Goal: Feedback & Contribution: Submit feedback/report problem

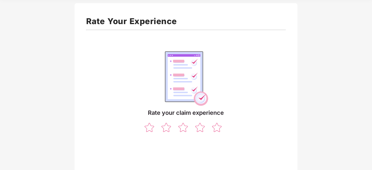
scroll to position [29, 0]
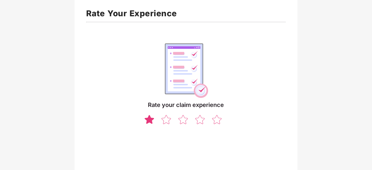
click at [151, 119] on img at bounding box center [149, 119] width 11 height 10
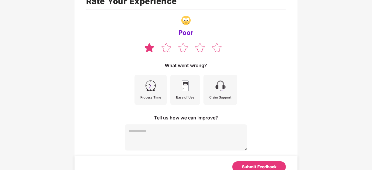
scroll to position [48, 0]
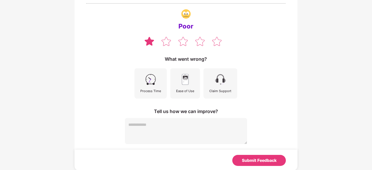
click at [162, 122] on textarea at bounding box center [186, 131] width 122 height 26
drag, startPoint x: 196, startPoint y: 90, endPoint x: 174, endPoint y: 89, distance: 21.8
click at [174, 89] on div "Ease of Use" at bounding box center [185, 83] width 30 height 30
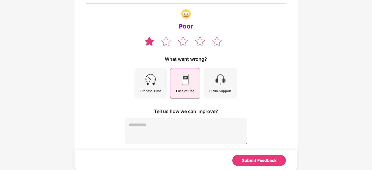
click at [192, 100] on div "Poor What went wrong? Process Time Ease of Use Claim Support Tell us how we can…" at bounding box center [186, 75] width 200 height 138
click at [225, 108] on div "Tell us how we can improve?" at bounding box center [186, 111] width 122 height 6
click at [159, 82] on div "Process Time" at bounding box center [150, 83] width 32 height 30
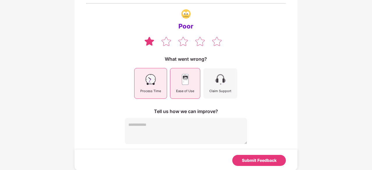
click at [174, 126] on textarea at bounding box center [186, 131] width 122 height 26
type textarea "****"
click at [243, 158] on div "Submit Feedback" at bounding box center [259, 160] width 35 height 6
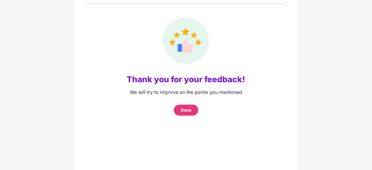
click at [188, 115] on div "Thank you for your feedback! We will try to improve on the points you mentioned…" at bounding box center [186, 84] width 200 height 156
click at [190, 110] on div "Done" at bounding box center [186, 110] width 10 height 6
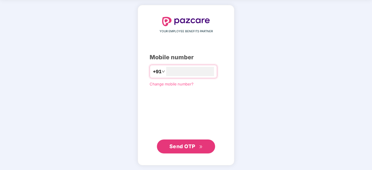
click at [195, 149] on span "Send OTP" at bounding box center [185, 146] width 33 height 8
